Goal: Task Accomplishment & Management: Manage account settings

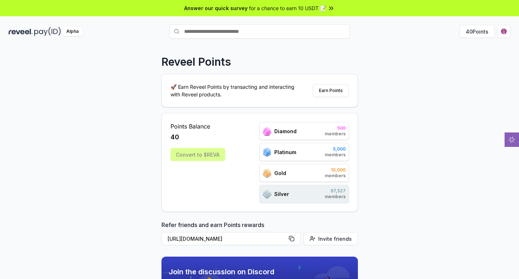
scroll to position [72, 0]
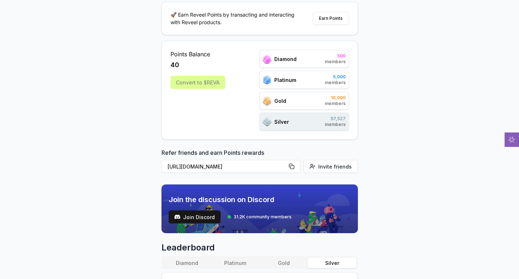
click at [289, 78] on span "Platinum" at bounding box center [285, 80] width 22 height 8
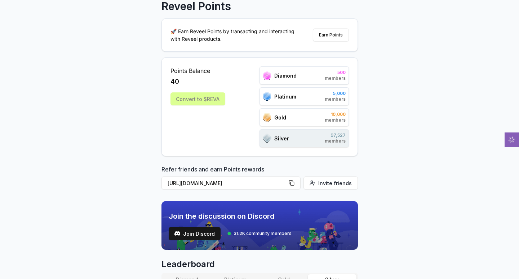
scroll to position [0, 0]
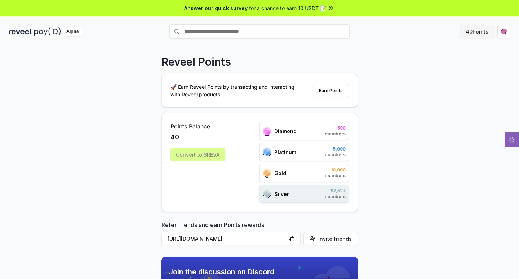
click at [477, 29] on button "40 Points" at bounding box center [477, 31] width 35 height 13
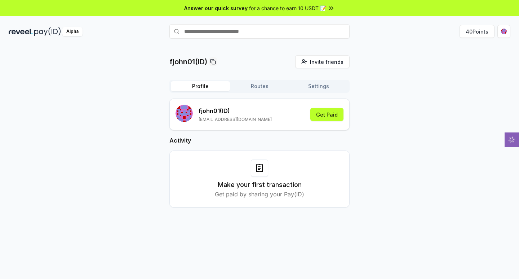
click at [423, 140] on div "fjohn01(ID) Invite friends Invite Profile Routes Settings fjohn01 (ID) francisj…" at bounding box center [260, 137] width 502 height 164
